Goal: Information Seeking & Learning: Learn about a topic

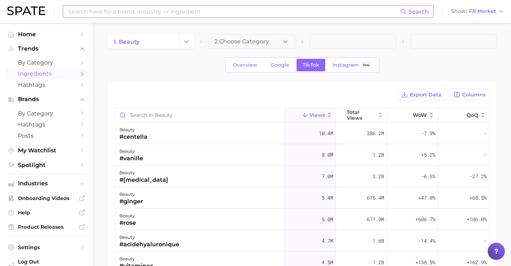
click at [225, 11] on input at bounding box center [233, 11] width 333 height 12
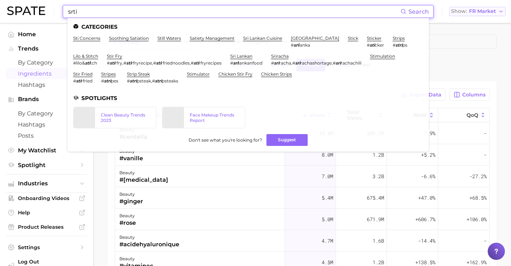
click at [469, 12] on span "FR Market" at bounding box center [482, 11] width 27 height 4
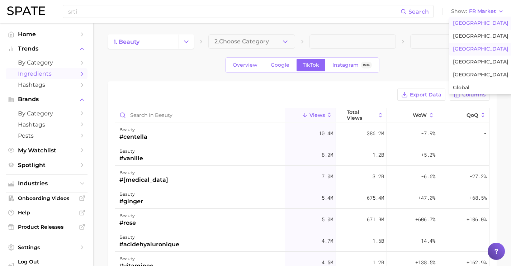
click at [466, 25] on span "[GEOGRAPHIC_DATA]" at bounding box center [481, 23] width 56 height 6
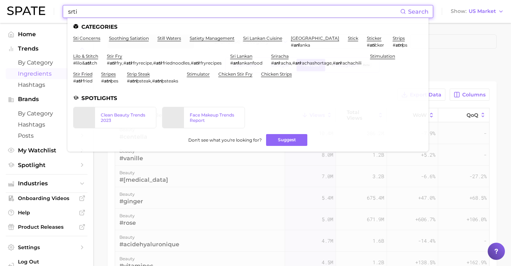
click at [298, 14] on input "srti" at bounding box center [233, 11] width 333 height 12
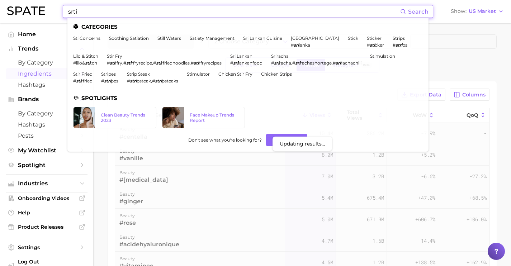
drag, startPoint x: 298, startPoint y: 14, endPoint x: 90, endPoint y: 0, distance: 208.1
click at [90, 0] on div "srti Search Categories sti concerns soothing satiation still waters satiety man…" at bounding box center [255, 11] width 497 height 23
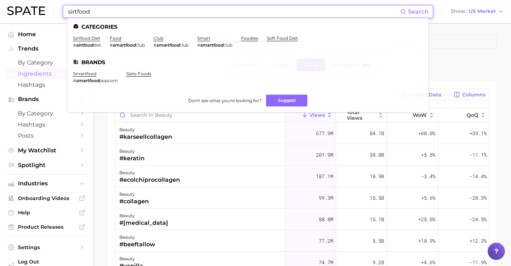
type input "sirtfood"
click at [134, 74] on link "siete foods" at bounding box center [138, 73] width 25 height 5
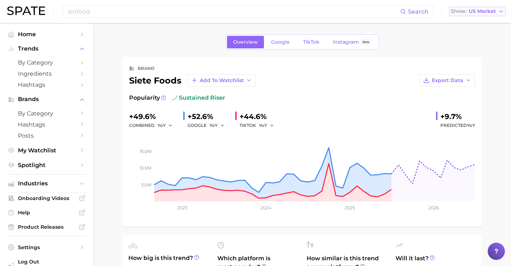
click at [476, 12] on span "US Market" at bounding box center [482, 11] width 27 height 4
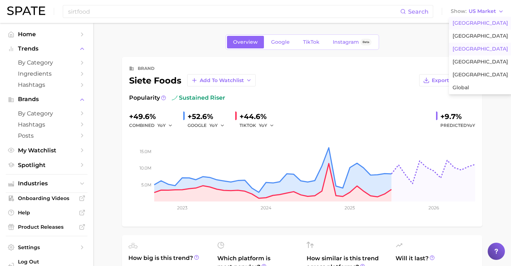
click at [473, 51] on button "[GEOGRAPHIC_DATA]" at bounding box center [480, 49] width 63 height 13
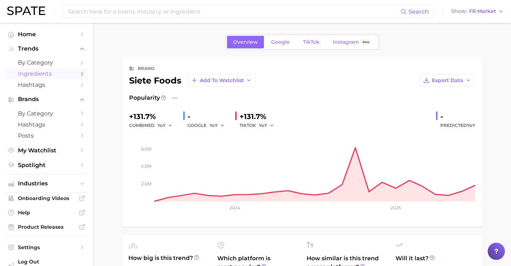
click at [66, 73] on span "Ingredients" at bounding box center [46, 73] width 57 height 7
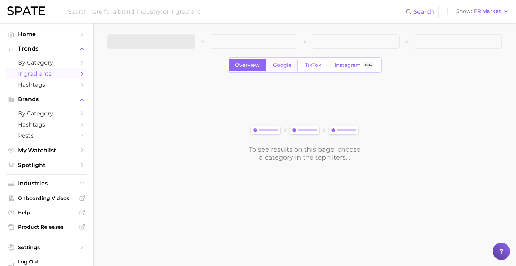
click at [279, 65] on span "Google" at bounding box center [282, 65] width 19 height 6
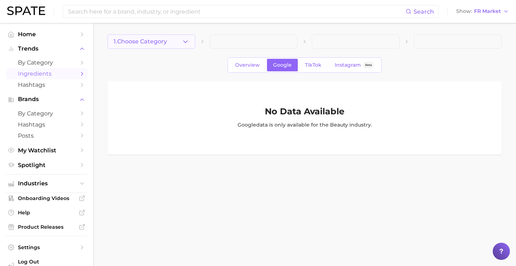
click at [185, 48] on button "1. Choose Category" at bounding box center [152, 41] width 88 height 14
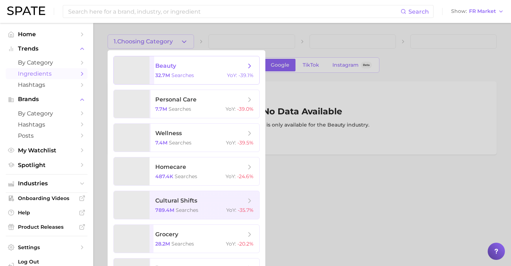
click at [184, 69] on span "beauty" at bounding box center [200, 66] width 90 height 8
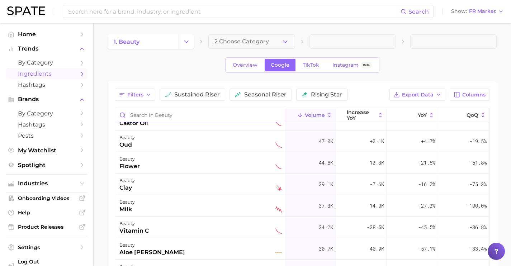
scroll to position [197, 0]
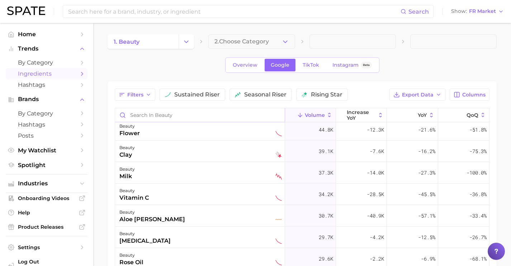
click at [199, 112] on input "Search in beauty" at bounding box center [200, 115] width 170 height 14
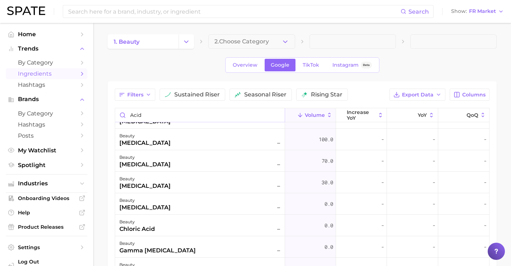
scroll to position [188, 0]
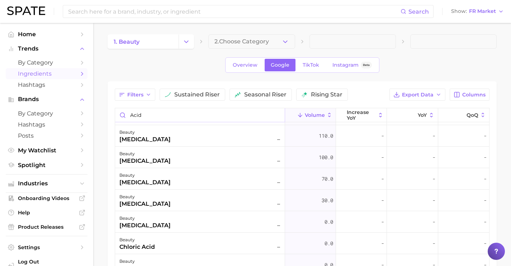
drag, startPoint x: 166, startPoint y: 116, endPoint x: 100, endPoint y: 99, distance: 68.5
click at [106, 108] on main "1. beauty 2. Choose Category Overview Google TikTok Instagram Beta Filters sust…" at bounding box center [302, 220] width 418 height 394
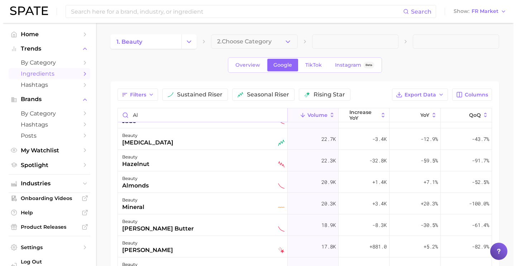
scroll to position [0, 0]
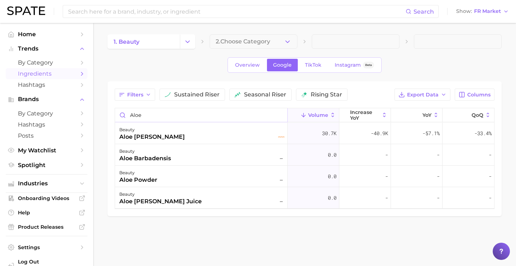
drag, startPoint x: 149, startPoint y: 114, endPoint x: 126, endPoint y: 113, distance: 23.4
click at [126, 113] on input "aloe" at bounding box center [201, 115] width 173 height 14
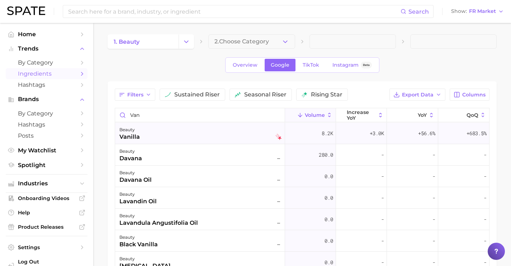
click at [163, 137] on div "beauty vanilla" at bounding box center [200, 134] width 162 height 16
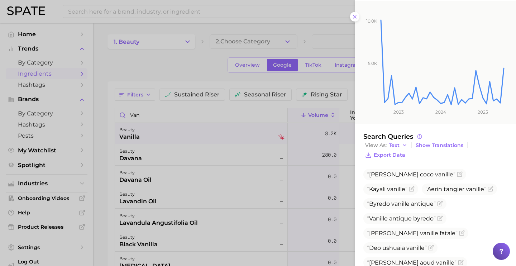
scroll to position [134, 0]
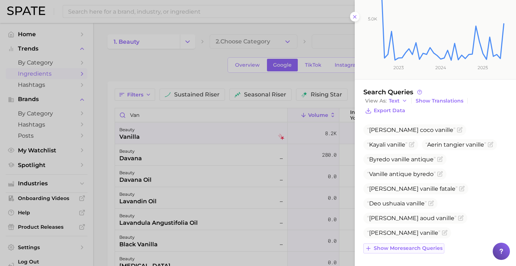
click at [433, 245] on span "Show more search queries" at bounding box center [408, 248] width 69 height 6
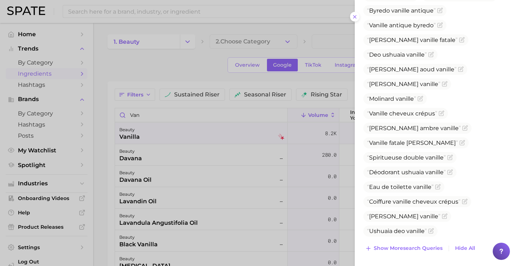
click at [200, 124] on div at bounding box center [258, 133] width 516 height 266
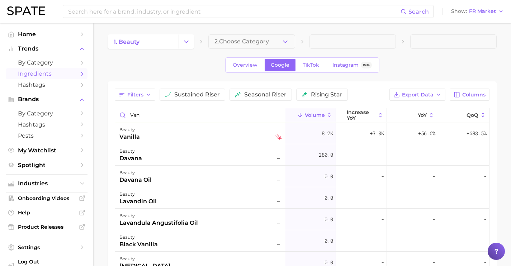
drag, startPoint x: 156, startPoint y: 113, endPoint x: 132, endPoint y: 112, distance: 24.8
click at [132, 112] on input "van" at bounding box center [200, 115] width 170 height 14
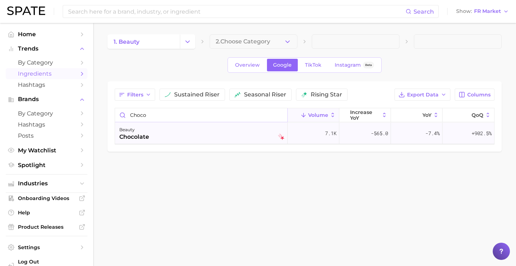
type input "choco"
click at [192, 131] on div "beauty chocolate" at bounding box center [201, 134] width 165 height 16
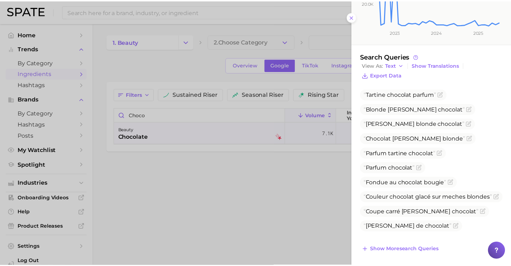
scroll to position [171, 0]
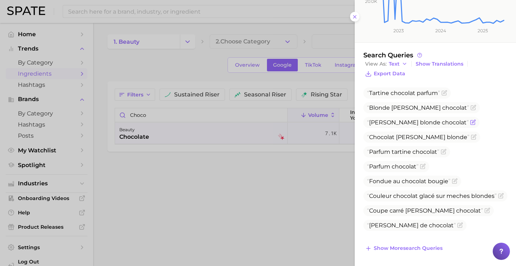
click at [471, 122] on icon "Flag as miscategorized or irrelevant" at bounding box center [474, 122] width 6 height 6
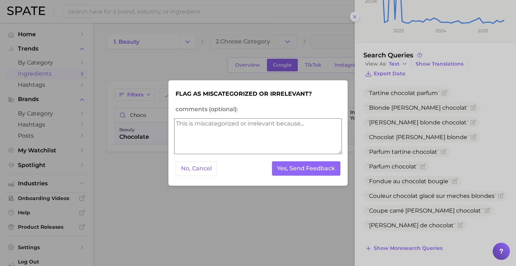
click at [294, 136] on textarea "comments (optional):" at bounding box center [258, 136] width 168 height 36
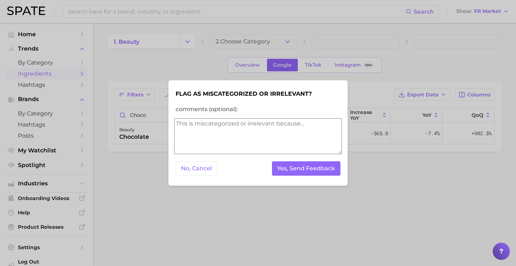
click at [294, 136] on textarea "comments (optional):" at bounding box center [258, 136] width 168 height 36
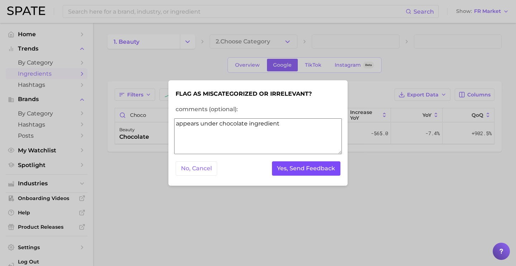
type textarea "appears under chocolate ingredient"
click at [325, 165] on button "Yes, Send Feedback" at bounding box center [306, 168] width 69 height 15
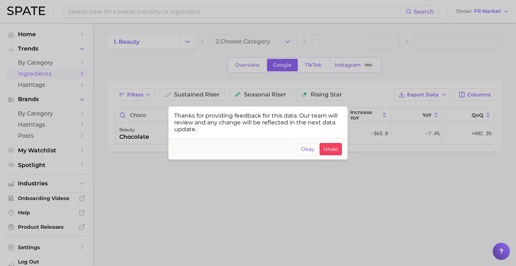
click at [358, 101] on div at bounding box center [258, 133] width 516 height 266
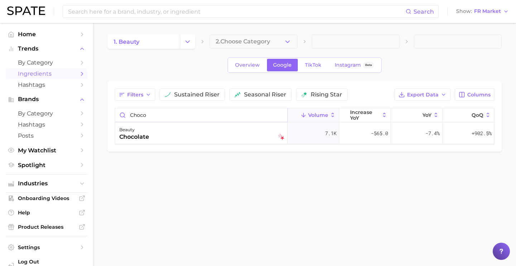
drag, startPoint x: 201, startPoint y: 115, endPoint x: 114, endPoint y: 108, distance: 87.7
click at [114, 108] on div "Filters sustained riser seasonal riser rising star Export Data Columns choco Vo…" at bounding box center [305, 116] width 395 height 70
drag, startPoint x: 167, startPoint y: 117, endPoint x: 126, endPoint y: 115, distance: 40.6
click at [126, 115] on input "caramel" at bounding box center [201, 115] width 173 height 14
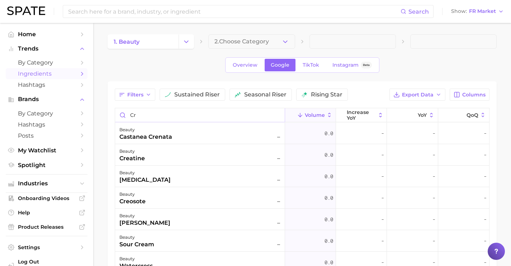
type input "c"
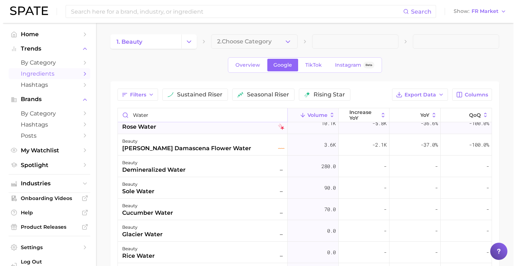
scroll to position [0, 0]
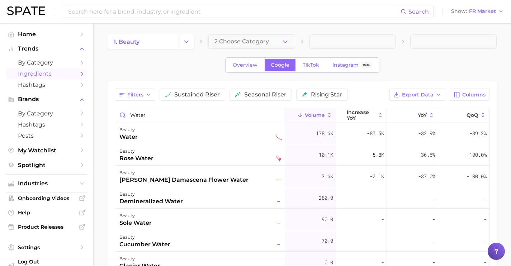
drag, startPoint x: 155, startPoint y: 115, endPoint x: 122, endPoint y: 114, distance: 32.7
click at [124, 114] on input "water" at bounding box center [200, 115] width 170 height 14
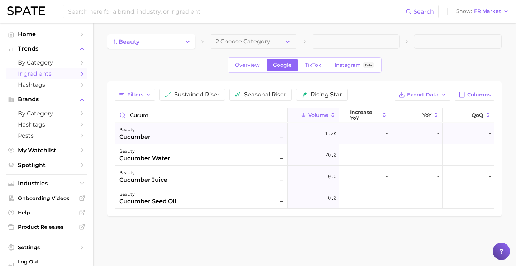
click at [157, 141] on div "beauty cucumber –" at bounding box center [201, 134] width 173 height 22
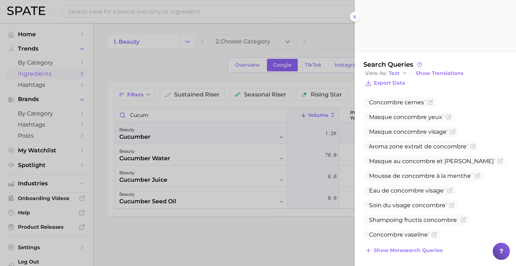
scroll to position [164, 0]
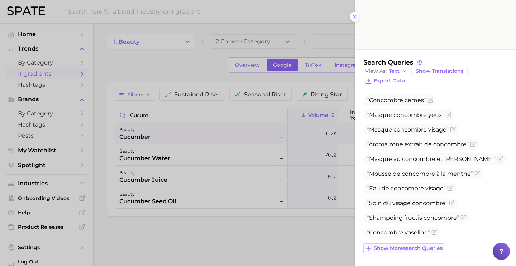
click at [415, 247] on span "Show more search queries" at bounding box center [408, 248] width 69 height 6
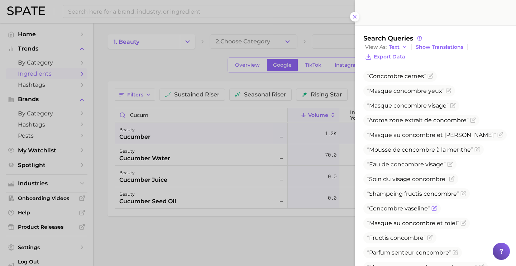
scroll to position [275, 0]
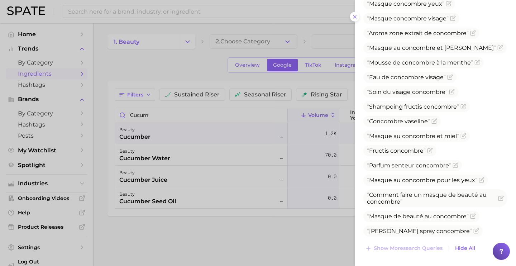
click at [180, 118] on div at bounding box center [258, 133] width 516 height 266
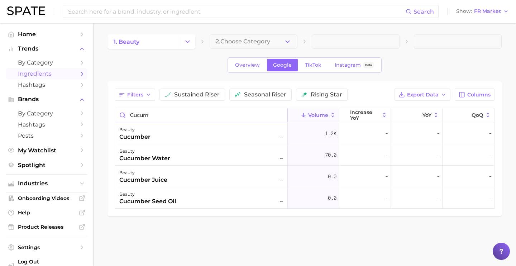
drag, startPoint x: 165, startPoint y: 115, endPoint x: 127, endPoint y: 112, distance: 38.2
click at [127, 112] on input "cucum" at bounding box center [201, 115] width 173 height 14
type input "charcoa"
click at [248, 134] on div "beauty charcoal –" at bounding box center [201, 134] width 165 height 16
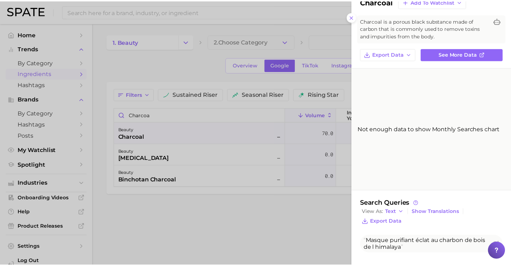
scroll to position [27, 0]
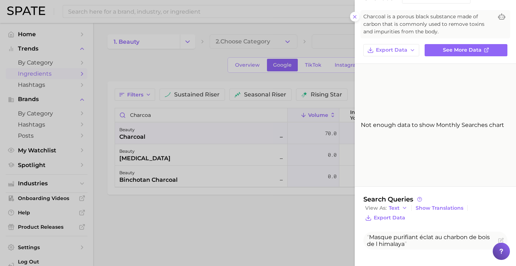
click at [173, 132] on div at bounding box center [258, 133] width 516 height 266
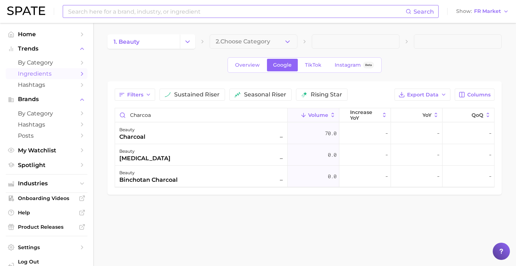
click at [122, 9] on input at bounding box center [236, 11] width 339 height 12
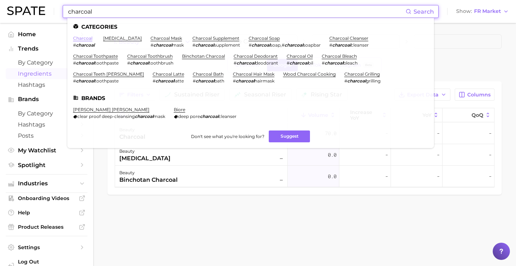
type input "charcoal"
click at [89, 37] on link "charcoal" at bounding box center [82, 38] width 19 height 5
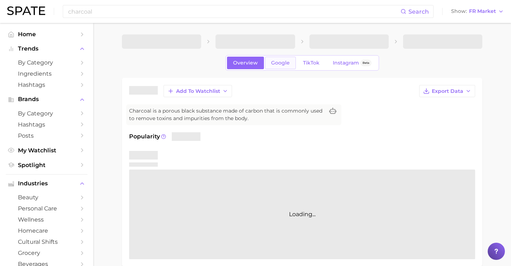
click at [285, 64] on span "Google" at bounding box center [280, 63] width 19 height 6
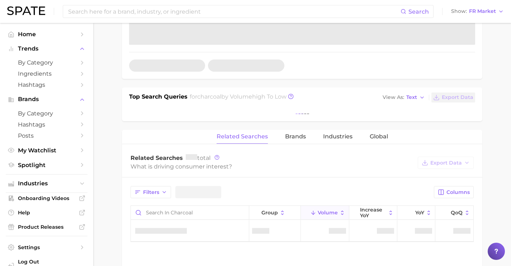
scroll to position [246, 0]
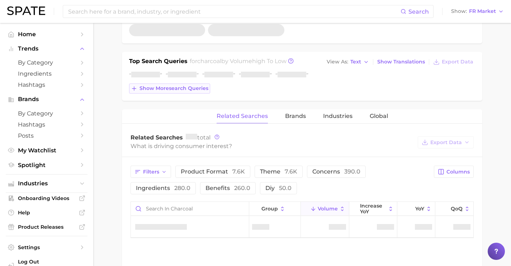
click at [196, 89] on span "Show more search queries" at bounding box center [174, 88] width 69 height 6
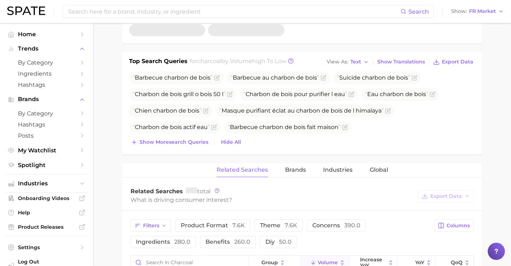
click at [204, 142] on span "Show more search queries" at bounding box center [174, 142] width 69 height 6
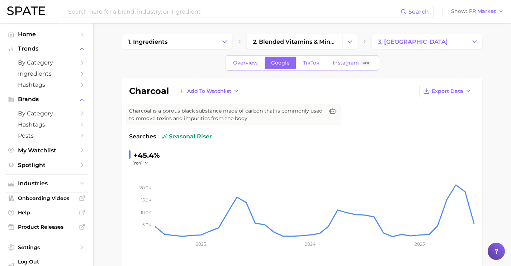
scroll to position [145, 0]
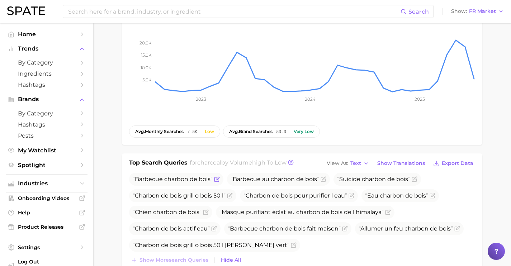
click at [217, 178] on icon "Flag as miscategorized or irrelevant" at bounding box center [217, 179] width 6 height 6
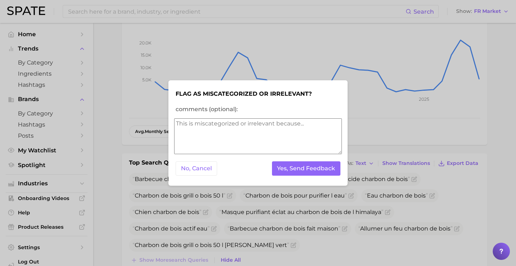
click at [234, 137] on textarea "comments (optional):" at bounding box center [258, 136] width 168 height 36
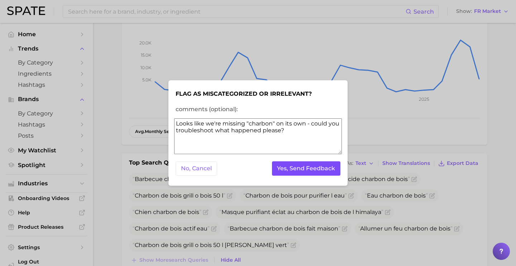
type textarea "Looks like we're missing "charbon" on its own - could you troubleshoot what hap…"
click at [305, 164] on button "Yes, Send Feedback" at bounding box center [306, 168] width 69 height 15
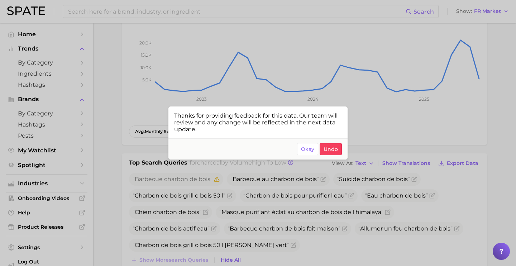
click at [371, 108] on div at bounding box center [258, 133] width 516 height 266
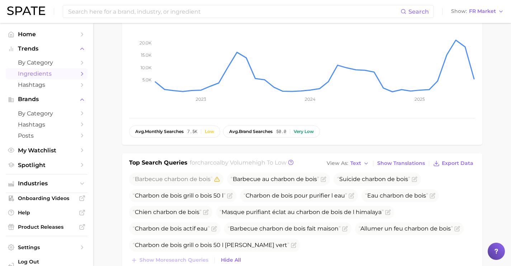
click at [60, 79] on link "Ingredients" at bounding box center [47, 73] width 82 height 11
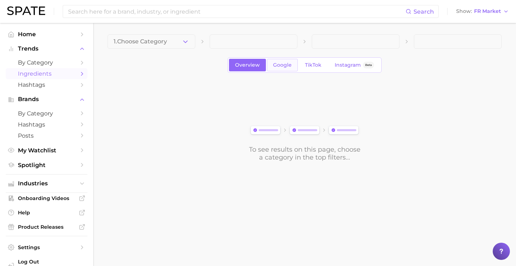
click at [278, 65] on span "Google" at bounding box center [282, 65] width 19 height 6
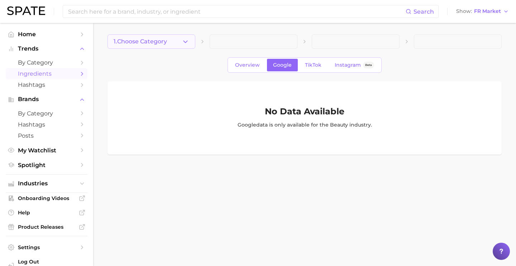
click at [162, 38] on span "1. Choose Category" at bounding box center [140, 41] width 53 height 6
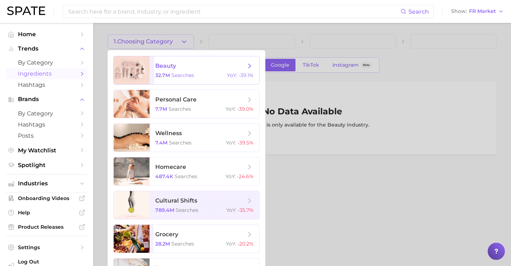
click at [166, 60] on span "beauty 32.7m searches YoY : -39.1%" at bounding box center [205, 70] width 110 height 28
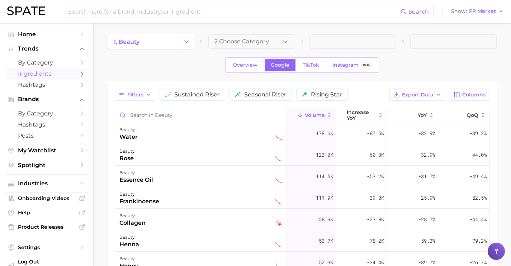
click at [191, 113] on input "Search in beauty" at bounding box center [200, 115] width 170 height 14
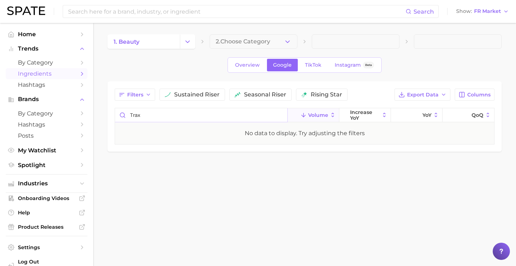
drag, startPoint x: 179, startPoint y: 114, endPoint x: 123, endPoint y: 111, distance: 55.7
click at [124, 111] on input "trax" at bounding box center [201, 115] width 173 height 14
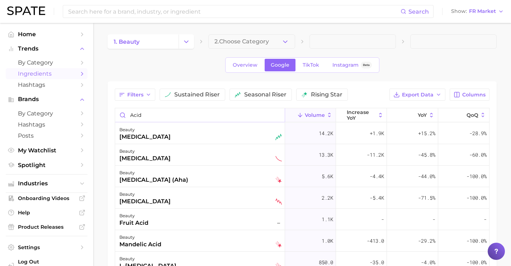
drag, startPoint x: 136, startPoint y: 115, endPoint x: 110, endPoint y: 114, distance: 25.5
click at [110, 114] on div "Filters sustained riser seasonal riser rising star Export Data Columns acid Vol…" at bounding box center [302, 231] width 389 height 300
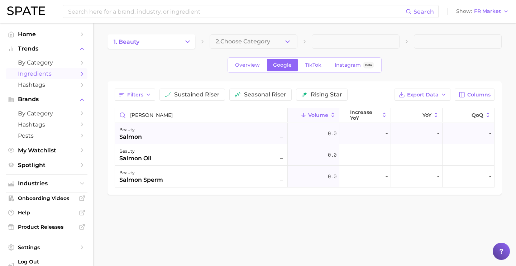
click at [159, 141] on div "beauty salmon –" at bounding box center [201, 134] width 165 height 16
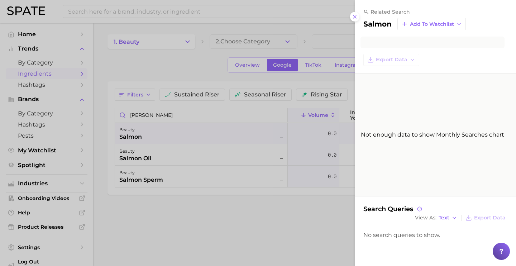
click at [201, 119] on div at bounding box center [258, 133] width 516 height 266
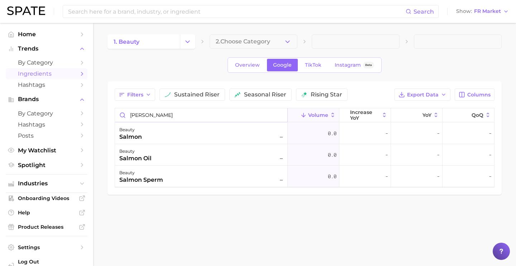
drag, startPoint x: 166, startPoint y: 117, endPoint x: 111, endPoint y: 109, distance: 55.1
click at [111, 109] on div "Filters sustained riser seasonal riser rising star Export Data Columns [PERSON_…" at bounding box center [305, 137] width 395 height 113
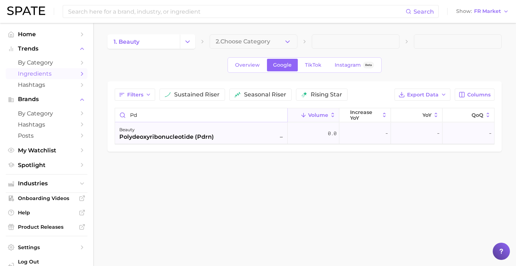
type input "pd"
click at [173, 136] on div "polydeoxyribonucleotide (pdrn)" at bounding box center [166, 137] width 95 height 9
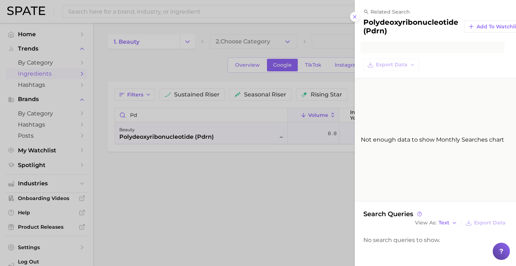
click at [210, 143] on div at bounding box center [258, 133] width 516 height 266
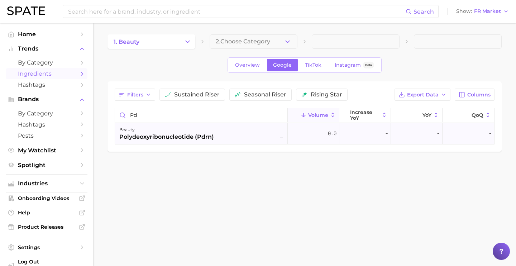
click at [177, 140] on div "polydeoxyribonucleotide (pdrn)" at bounding box center [166, 137] width 95 height 9
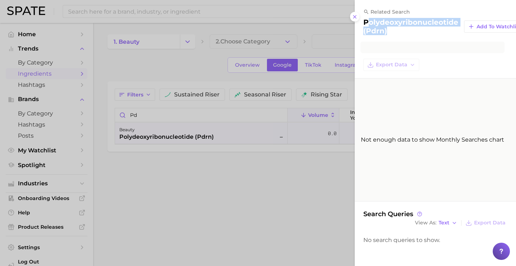
drag, startPoint x: 395, startPoint y: 31, endPoint x: 368, endPoint y: 23, distance: 28.5
click at [368, 23] on h2 "polydeoxyribonucleotide (pdrn)" at bounding box center [411, 26] width 95 height 17
copy h2 "olydeoxyribonucleotide (pdrn)"
click at [238, 110] on div at bounding box center [258, 133] width 516 height 266
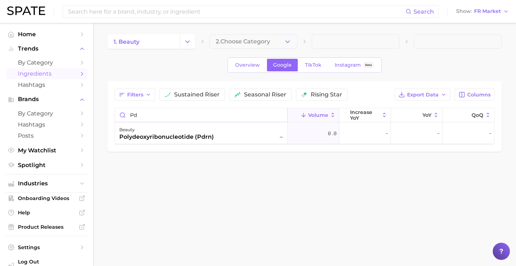
drag, startPoint x: 166, startPoint y: 115, endPoint x: 108, endPoint y: 113, distance: 57.8
click at [108, 113] on div "Filters sustained riser seasonal riser rising star Export Data Columns pd Volum…" at bounding box center [305, 116] width 395 height 70
click at [392, 45] on span at bounding box center [356, 41] width 88 height 14
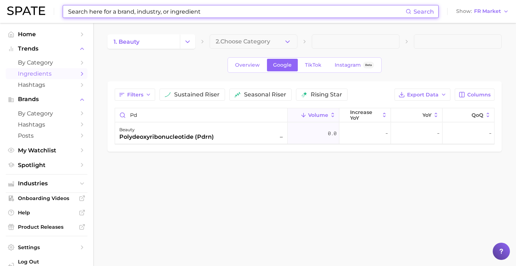
click at [264, 11] on input at bounding box center [236, 11] width 339 height 12
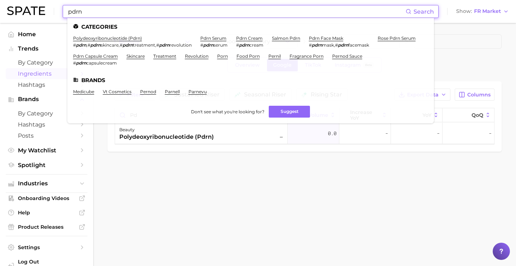
type input "pdrn"
click at [99, 41] on li "polydeoxyribonucleotide (pdrn) # pdrn , # pdrn skincare , # pdrn treatment , # …" at bounding box center [132, 42] width 119 height 12
click at [101, 39] on link "polydeoxyribonucleotide (pdrn)" at bounding box center [107, 38] width 69 height 5
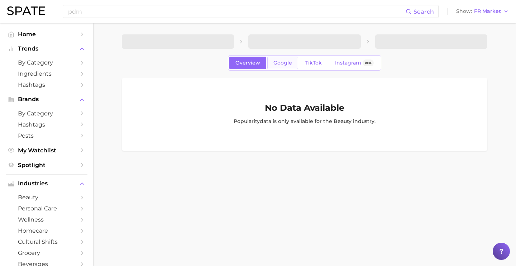
click at [282, 61] on span "Google" at bounding box center [283, 63] width 19 height 6
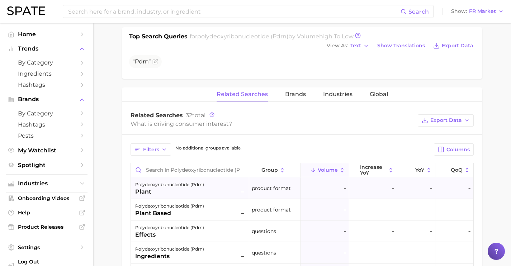
scroll to position [195, 0]
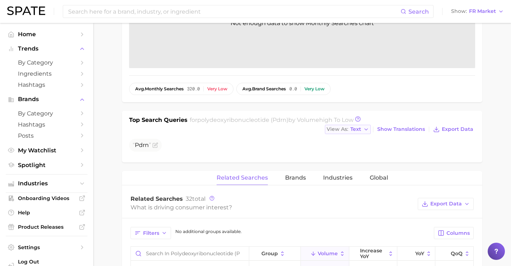
click at [368, 129] on icon "button" at bounding box center [366, 130] width 6 height 6
click at [368, 156] on button "Table" at bounding box center [364, 154] width 79 height 13
click at [355, 131] on span "Table" at bounding box center [354, 129] width 14 height 4
click at [358, 139] on button "Text" at bounding box center [360, 141] width 79 height 13
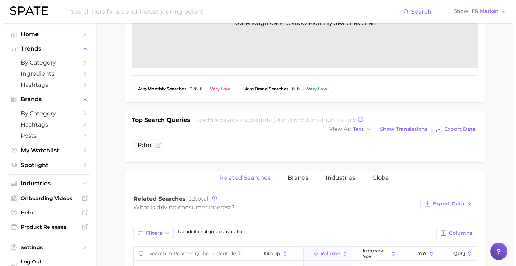
scroll to position [0, 0]
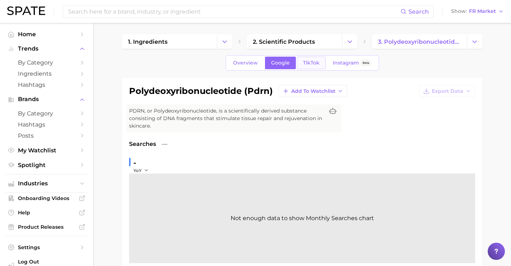
click at [310, 66] on span "TikTok" at bounding box center [311, 63] width 16 height 6
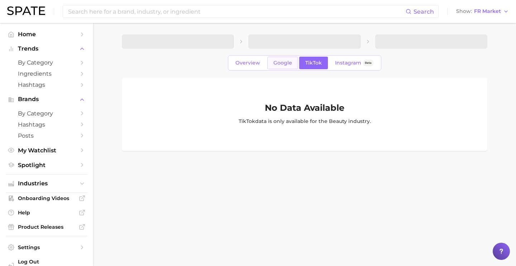
click at [281, 67] on link "Google" at bounding box center [283, 63] width 31 height 13
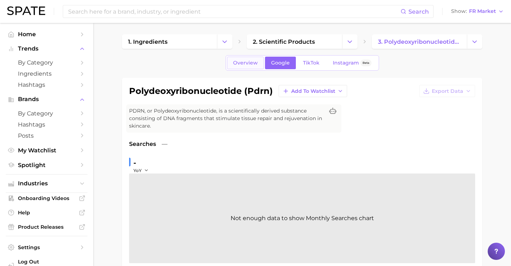
click at [257, 68] on link "Overview" at bounding box center [245, 63] width 37 height 13
